Goal: Task Accomplishment & Management: Manage account settings

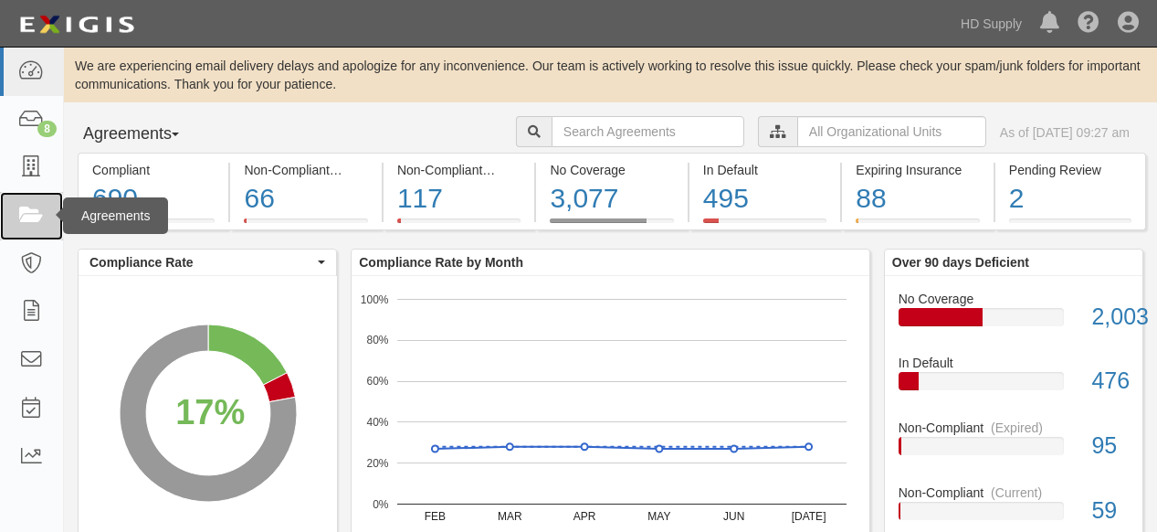
click at [23, 220] on icon at bounding box center [31, 216] width 26 height 21
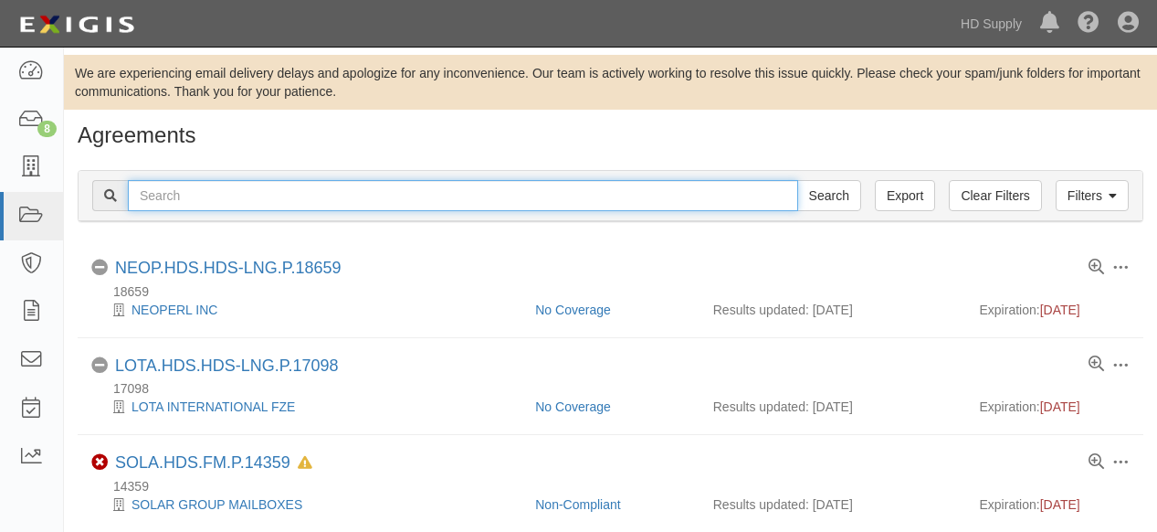
click at [242, 194] on input "text" at bounding box center [463, 195] width 670 height 31
type input "celsius"
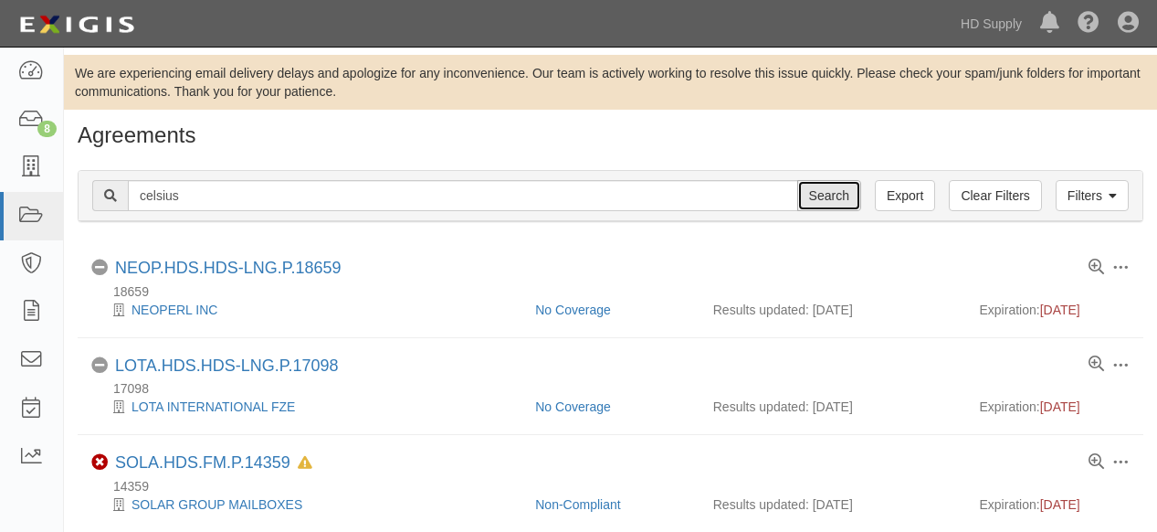
click at [831, 200] on input "Search" at bounding box center [829, 195] width 64 height 31
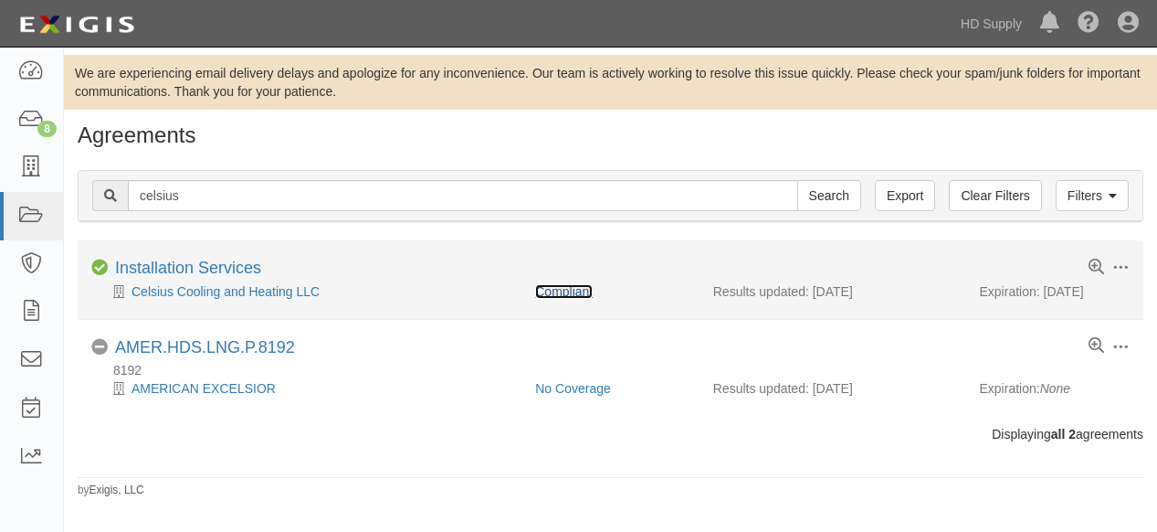
click at [552, 287] on link "Compliant" at bounding box center [564, 291] width 58 height 15
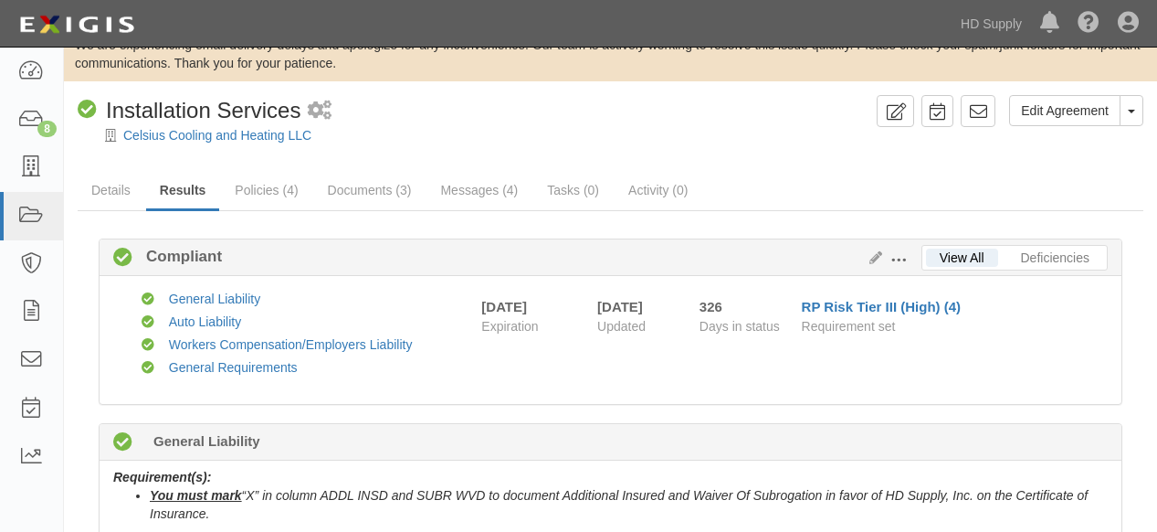
scroll to position [101, 0]
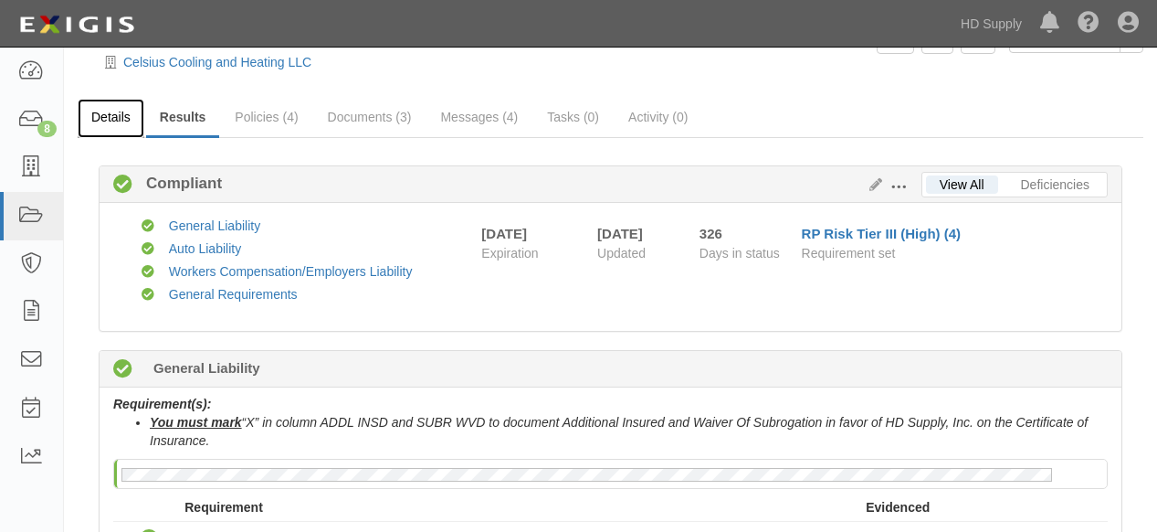
click at [120, 119] on link "Details" at bounding box center [111, 118] width 67 height 39
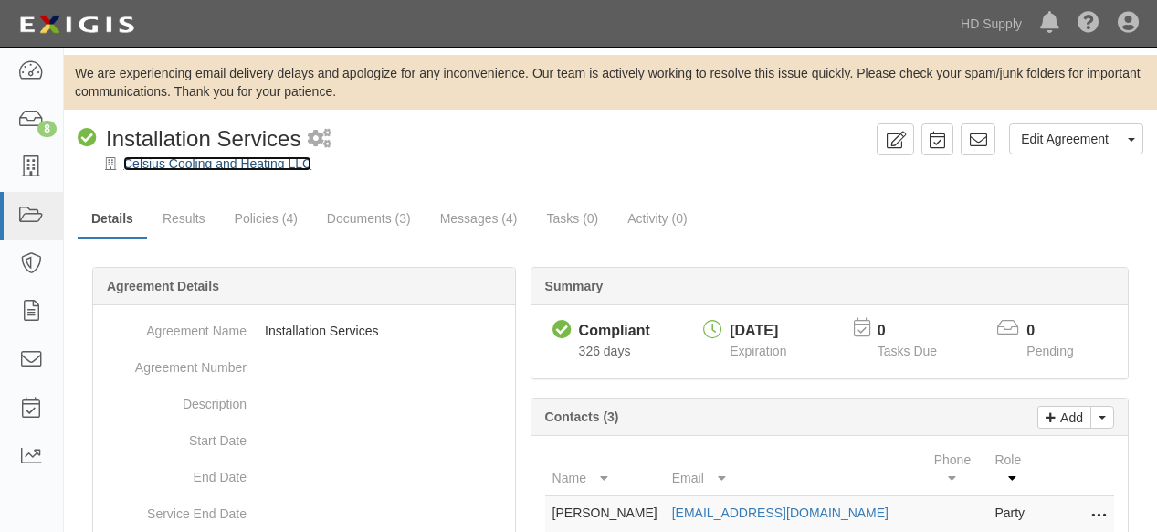
click at [205, 171] on link "Celsius Cooling and Heating LLC" at bounding box center [217, 163] width 188 height 15
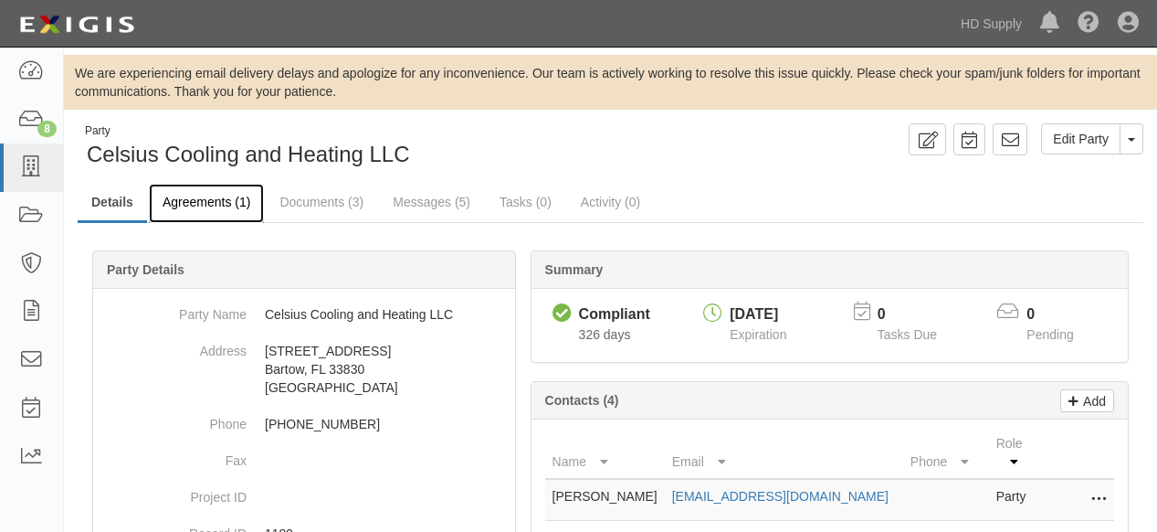
click at [203, 205] on link "Agreements (1)" at bounding box center [206, 203] width 115 height 39
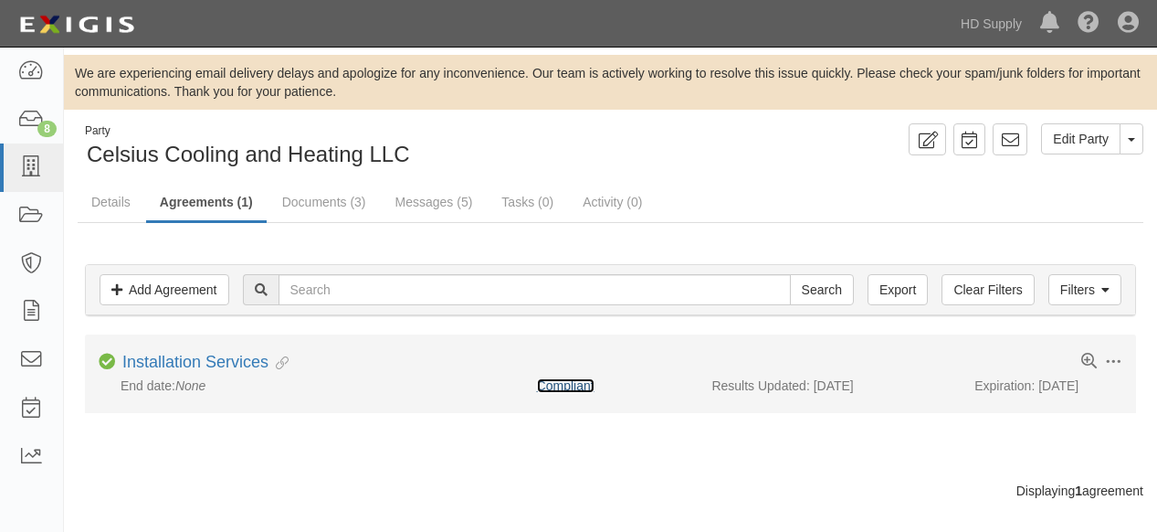
click at [555, 387] on link "Compliant" at bounding box center [566, 385] width 58 height 15
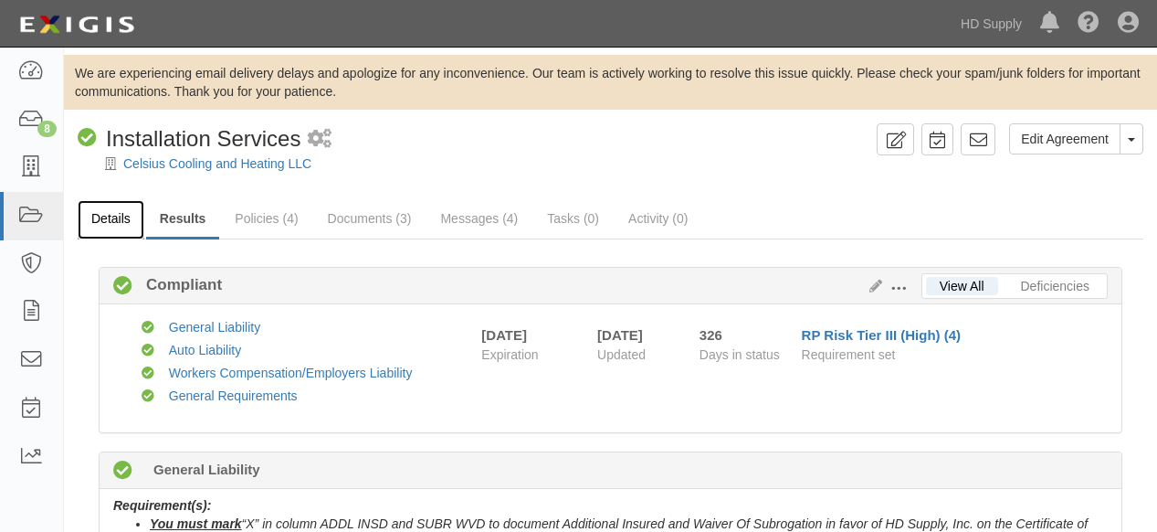
click at [109, 219] on link "Details" at bounding box center [111, 219] width 67 height 39
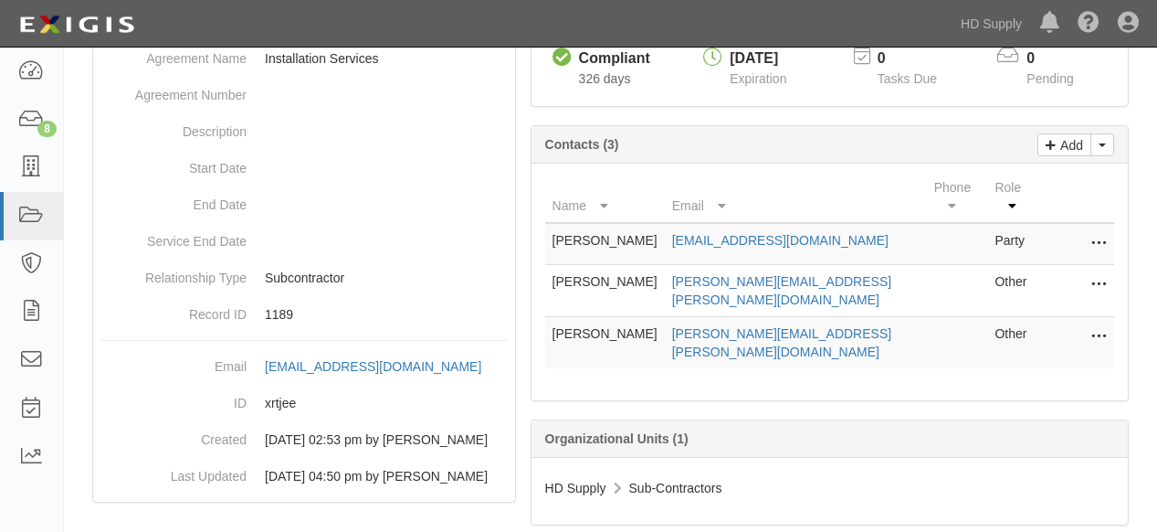
scroll to position [304, 0]
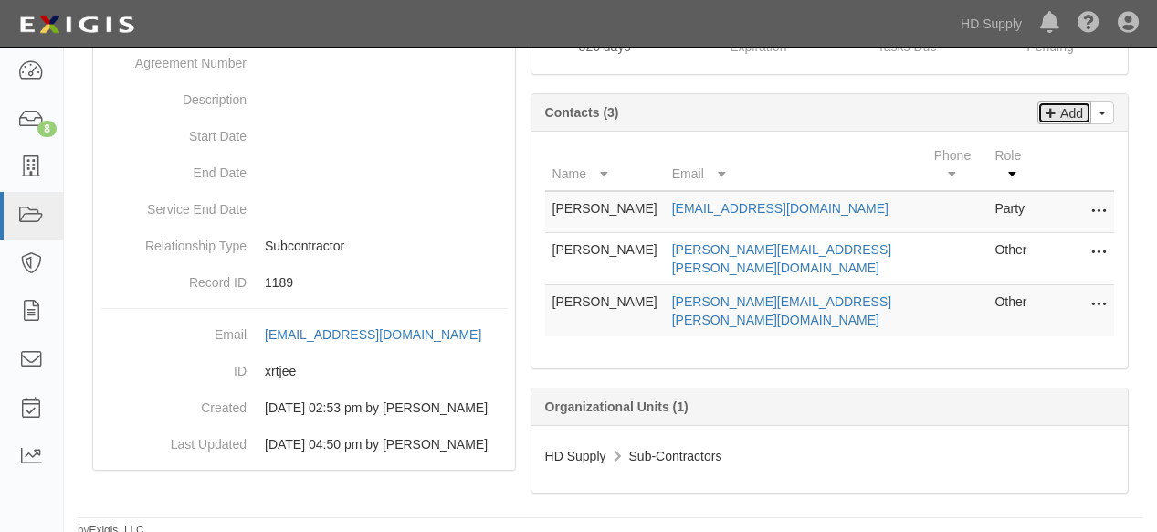
click at [1041, 113] on link "Add" at bounding box center [1065, 112] width 54 height 23
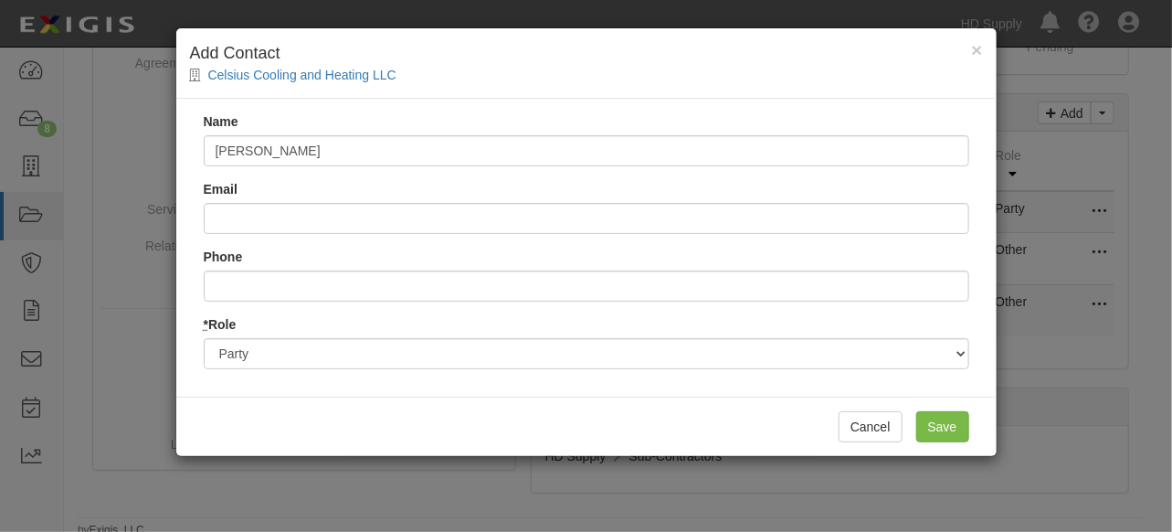
type input "Trish Black"
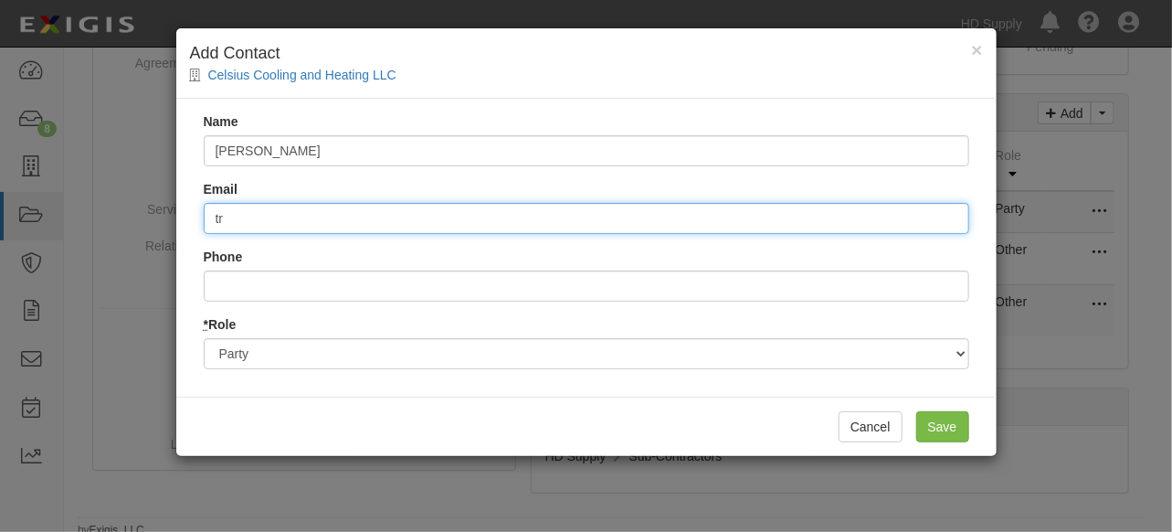
type input "tricia.black@hdsupply.com"
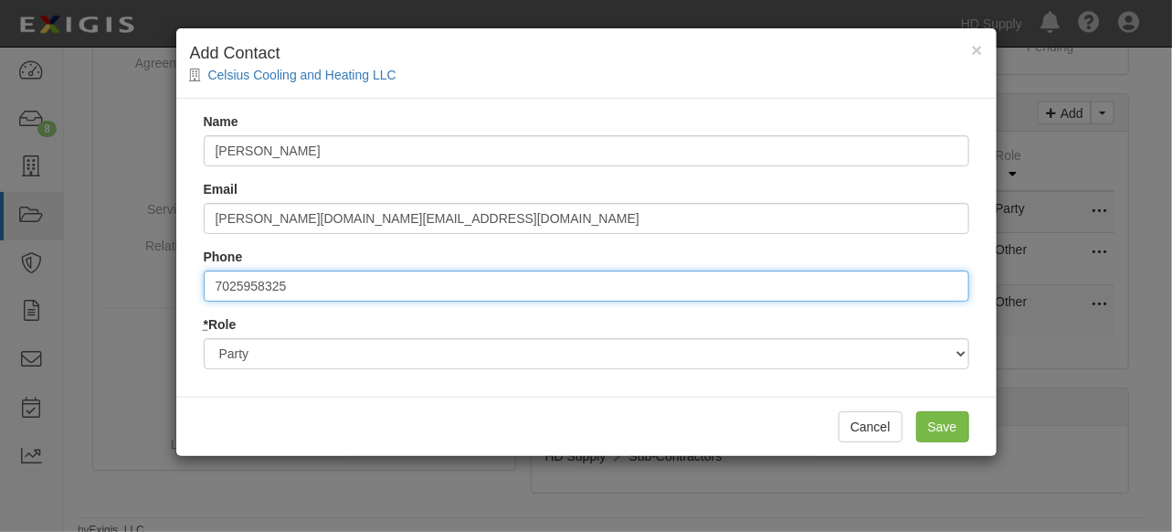
drag, startPoint x: 194, startPoint y: 289, endPoint x: 90, endPoint y: 298, distance: 103.6
click at [148, 291] on div "× Add Contact Celsius Cooling and Heating LLC Name Trish Black Email tricia.bla…" at bounding box center [586, 266] width 1172 height 532
type input "7252892085"
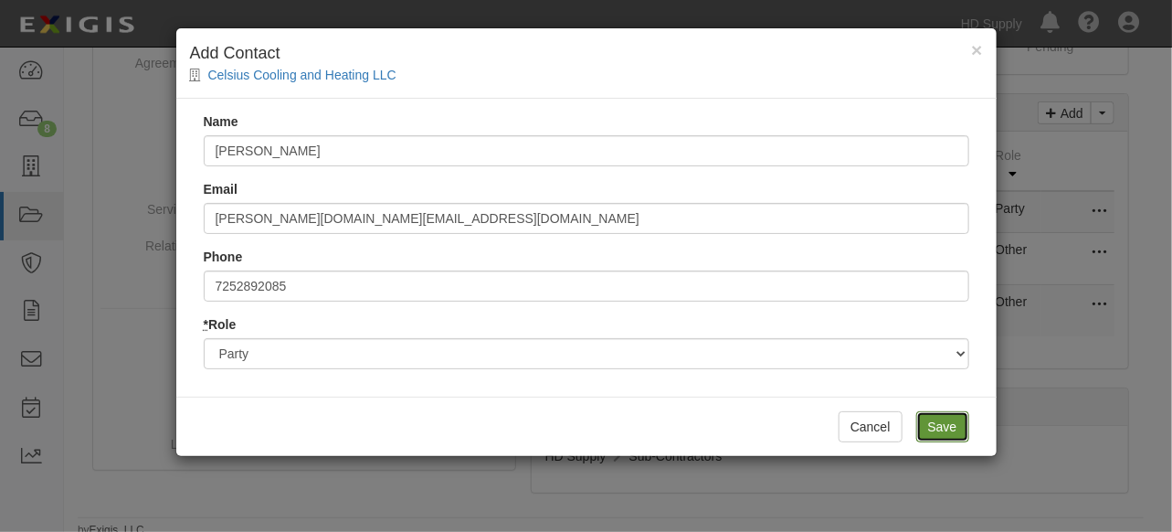
click at [934, 427] on input "Save" at bounding box center [942, 426] width 53 height 31
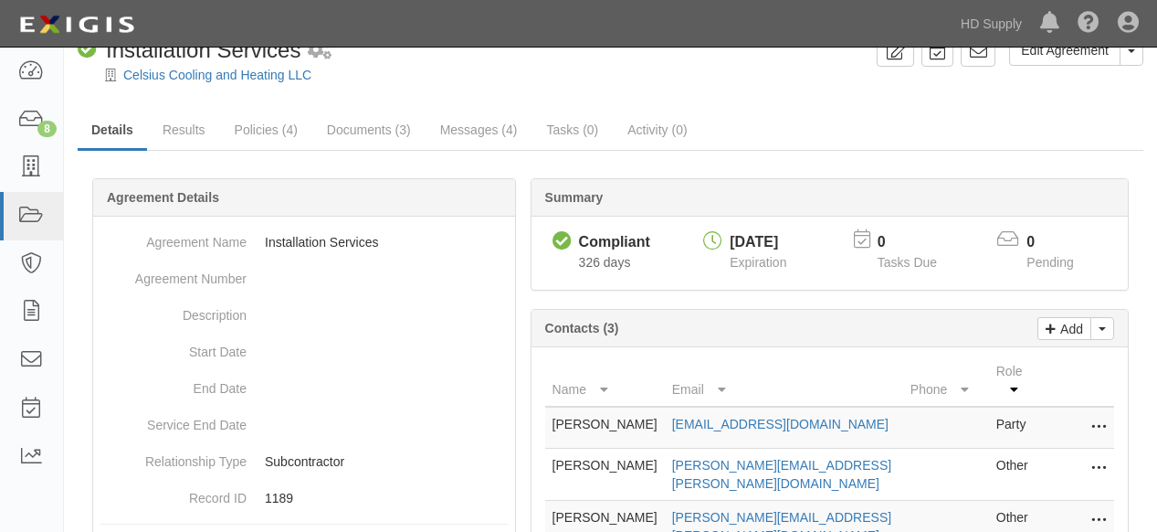
scroll to position [0, 0]
